Goal: Information Seeking & Learning: Check status

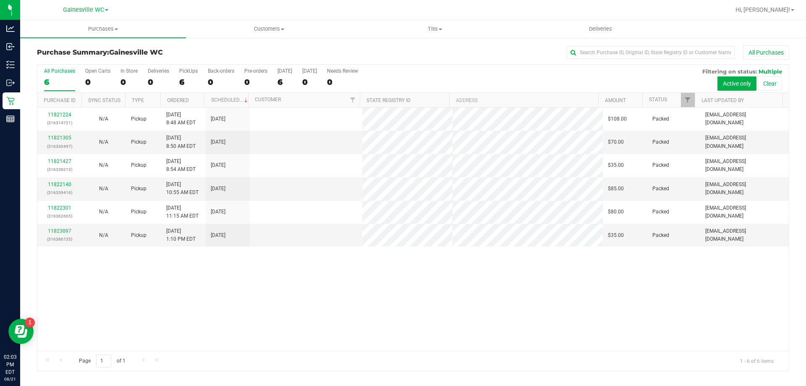
click at [0, 0] on p "Retail" at bounding box center [0, 0] width 0 height 0
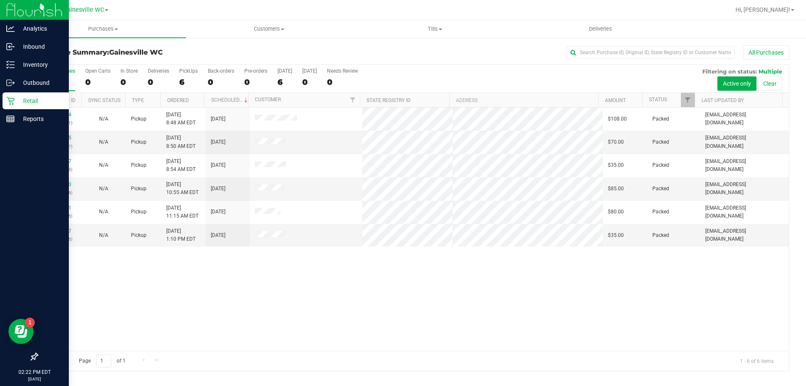
click at [24, 105] on p "Retail" at bounding box center [40, 101] width 50 height 10
click at [24, 120] on p "Reports" at bounding box center [40, 119] width 50 height 10
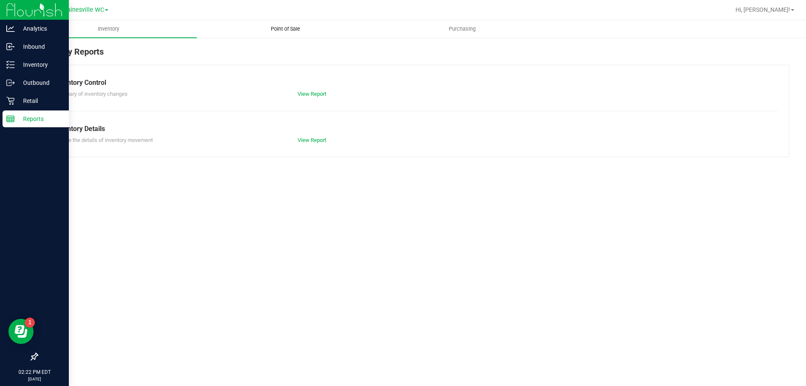
click at [289, 27] on span "Point of Sale" at bounding box center [286, 29] width 52 height 8
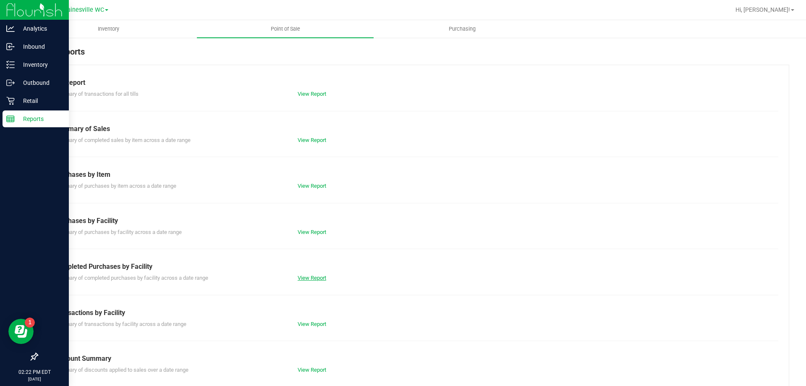
click at [302, 277] on link "View Report" at bounding box center [312, 278] width 29 height 6
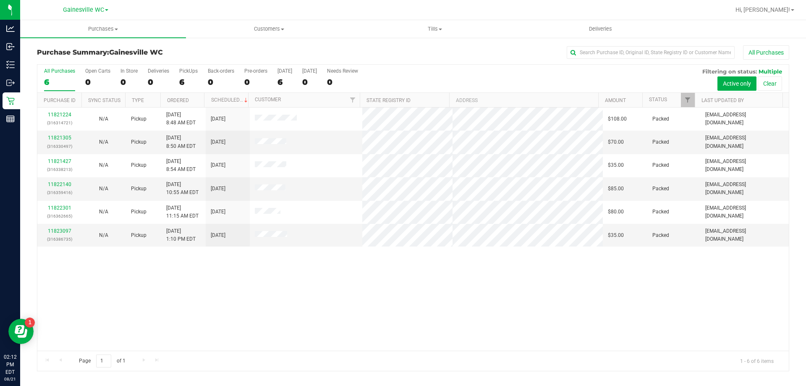
click at [62, 80] on div "6" at bounding box center [59, 82] width 31 height 10
click at [0, 0] on input "All Purchases 6" at bounding box center [0, 0] width 0 height 0
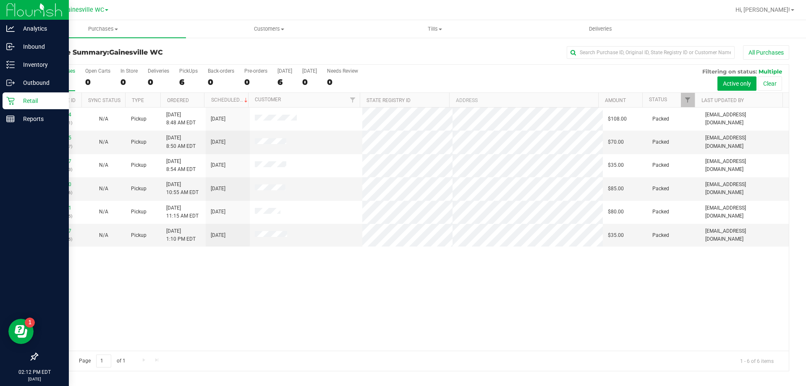
click at [19, 99] on p "Retail" at bounding box center [40, 101] width 50 height 10
click at [24, 100] on p "Retail" at bounding box center [40, 101] width 50 height 10
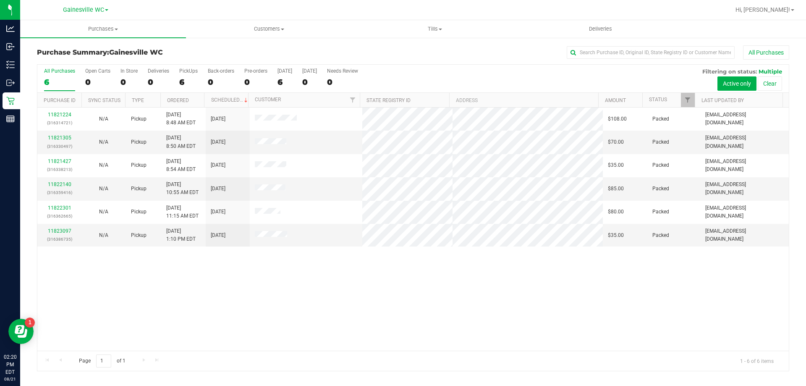
click at [65, 83] on div "6" at bounding box center [59, 82] width 31 height 10
click at [0, 0] on input "All Purchases 6" at bounding box center [0, 0] width 0 height 0
